Goal: Find specific page/section: Find specific page/section

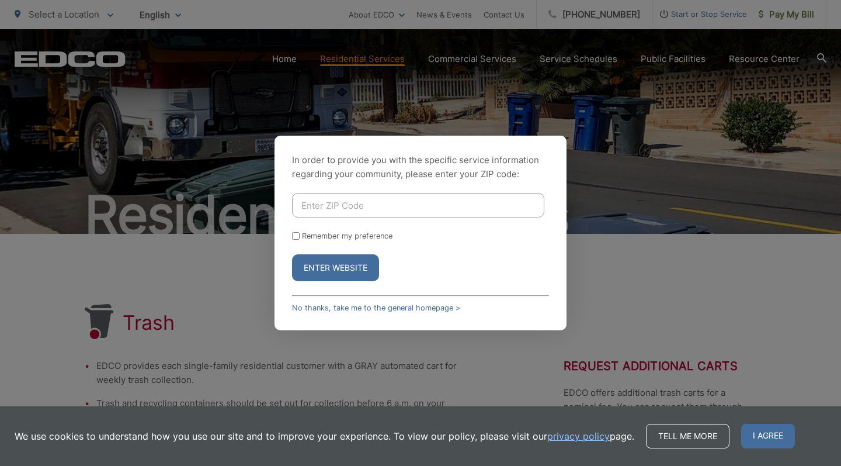
click at [343, 205] on input "Enter ZIP Code" at bounding box center [418, 205] width 252 height 25
type input "92021"
click at [293, 234] on input "Remember my preference" at bounding box center [296, 236] width 8 height 8
checkbox input "true"
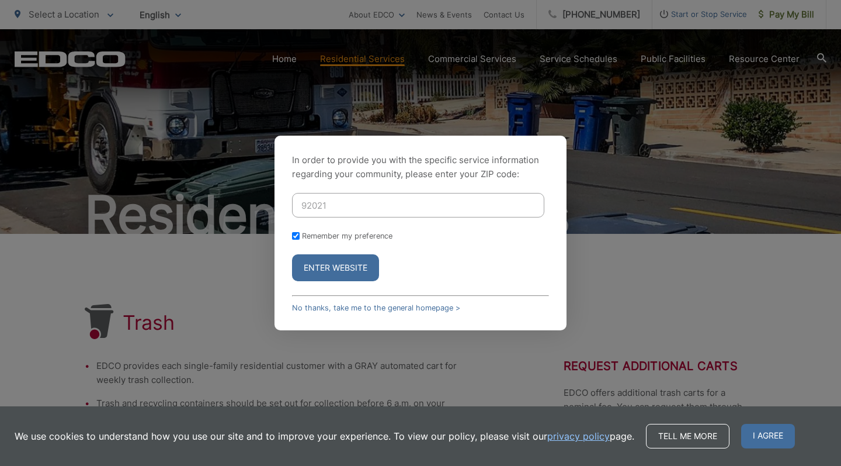
click at [320, 269] on button "Enter Website" at bounding box center [335, 267] width 87 height 27
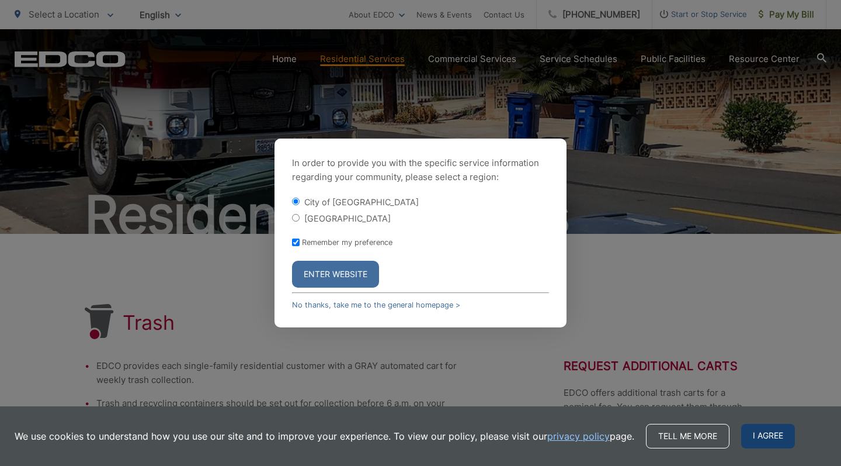
click at [769, 432] on span "I agree" at bounding box center [768, 436] width 54 height 25
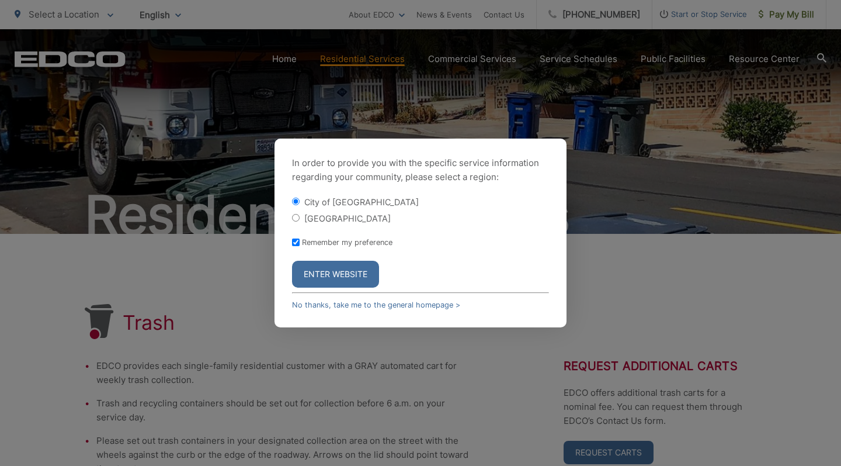
click at [294, 218] on input "[GEOGRAPHIC_DATA]" at bounding box center [296, 218] width 8 height 8
radio input "true"
click at [334, 272] on button "Enter Website" at bounding box center [335, 274] width 87 height 27
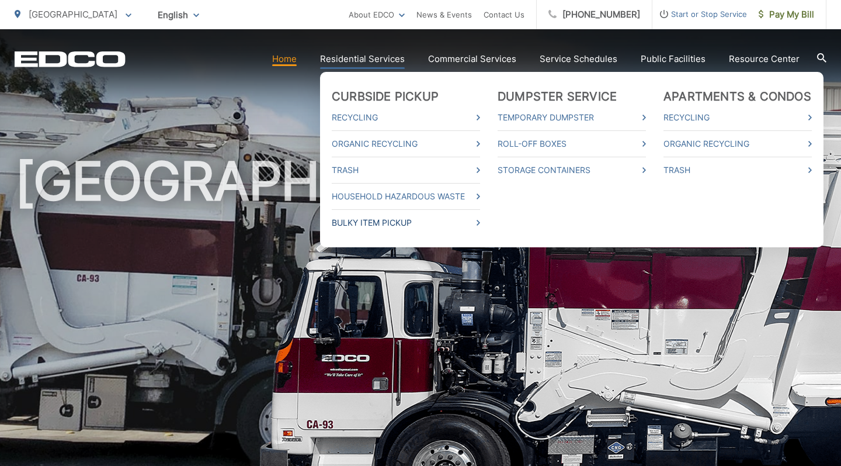
click at [381, 221] on link "Bulky Item Pickup" at bounding box center [406, 223] width 148 height 14
